Goal: Find specific page/section: Find specific page/section

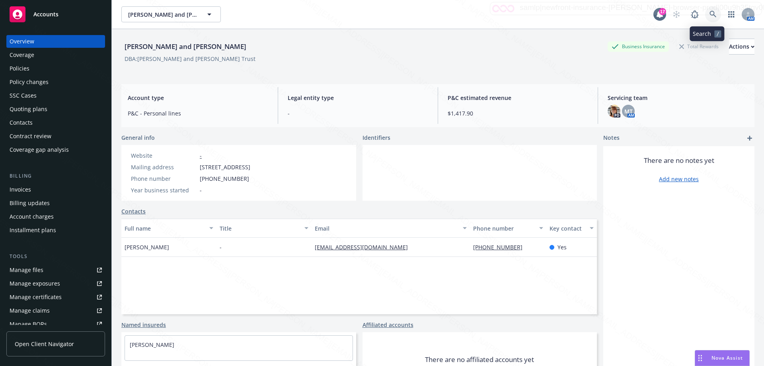
click at [710, 17] on icon at bounding box center [713, 14] width 7 height 7
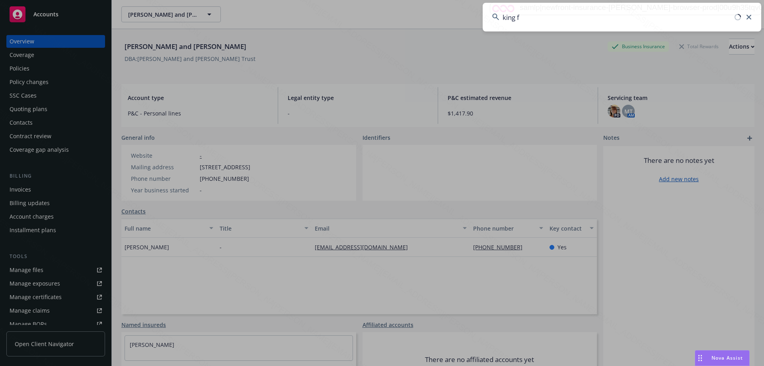
type input "[PERSON_NAME]"
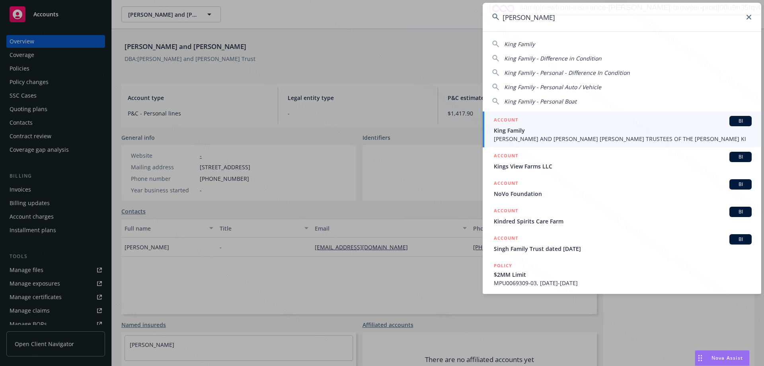
click at [611, 137] on span "[PERSON_NAME] AND [PERSON_NAME] [PERSON_NAME] TRUSTEES OF THE [PERSON_NAME] KI" at bounding box center [623, 139] width 258 height 8
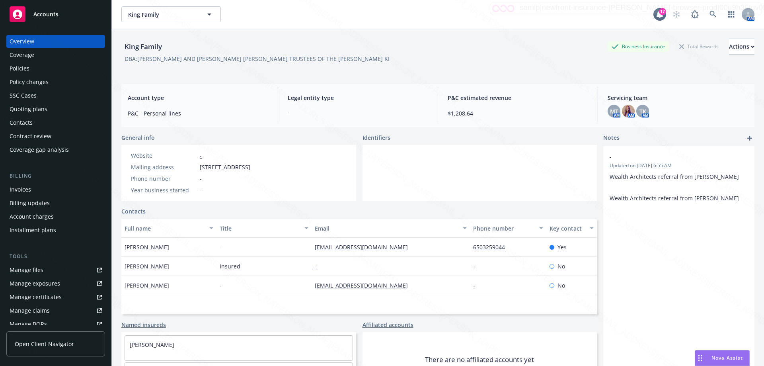
click at [22, 67] on div "Policies" at bounding box center [20, 68] width 20 height 13
